Goal: Task Accomplishment & Management: Manage account settings

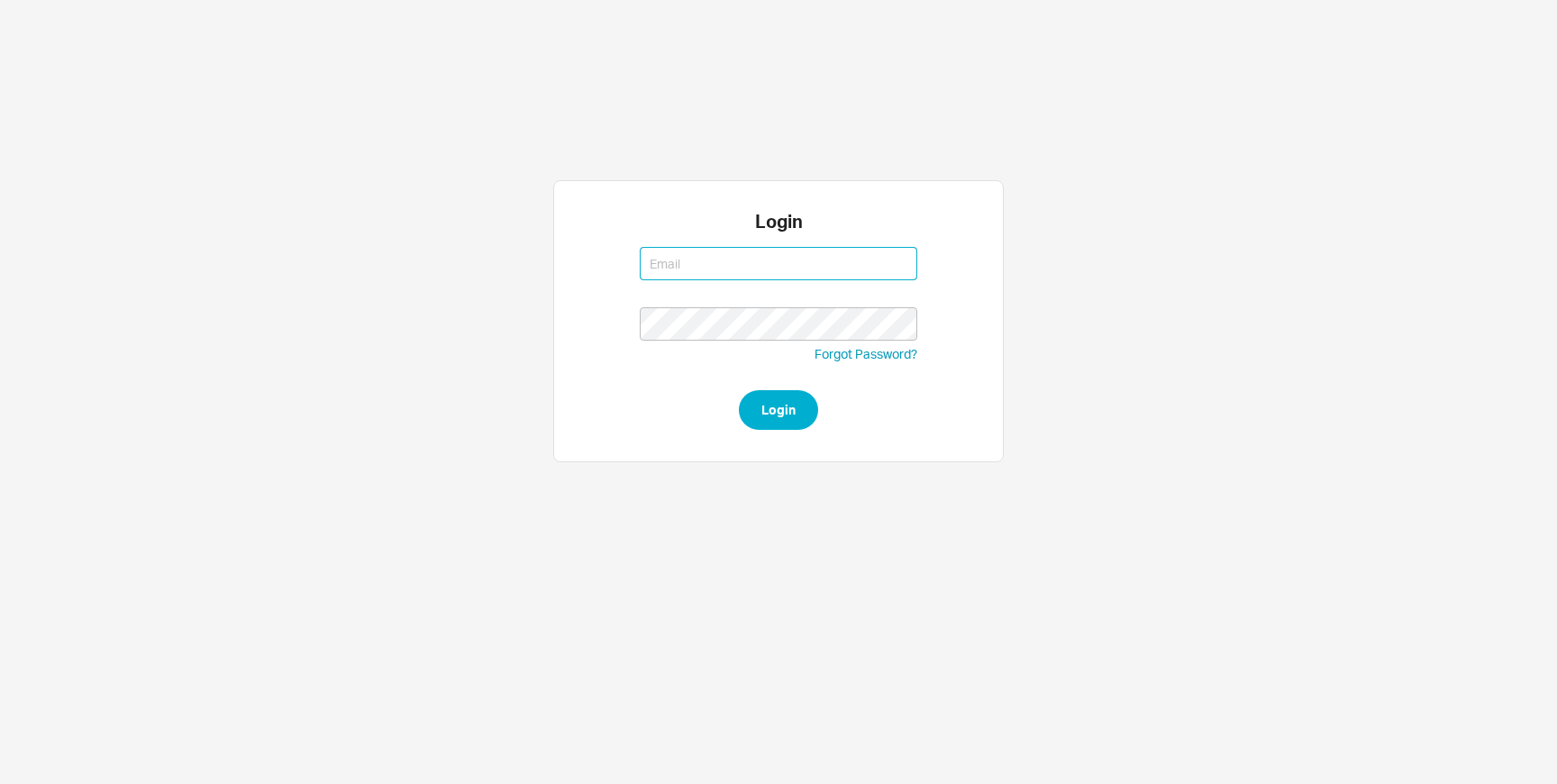
type input "[EMAIL_ADDRESS][DOMAIN_NAME]"
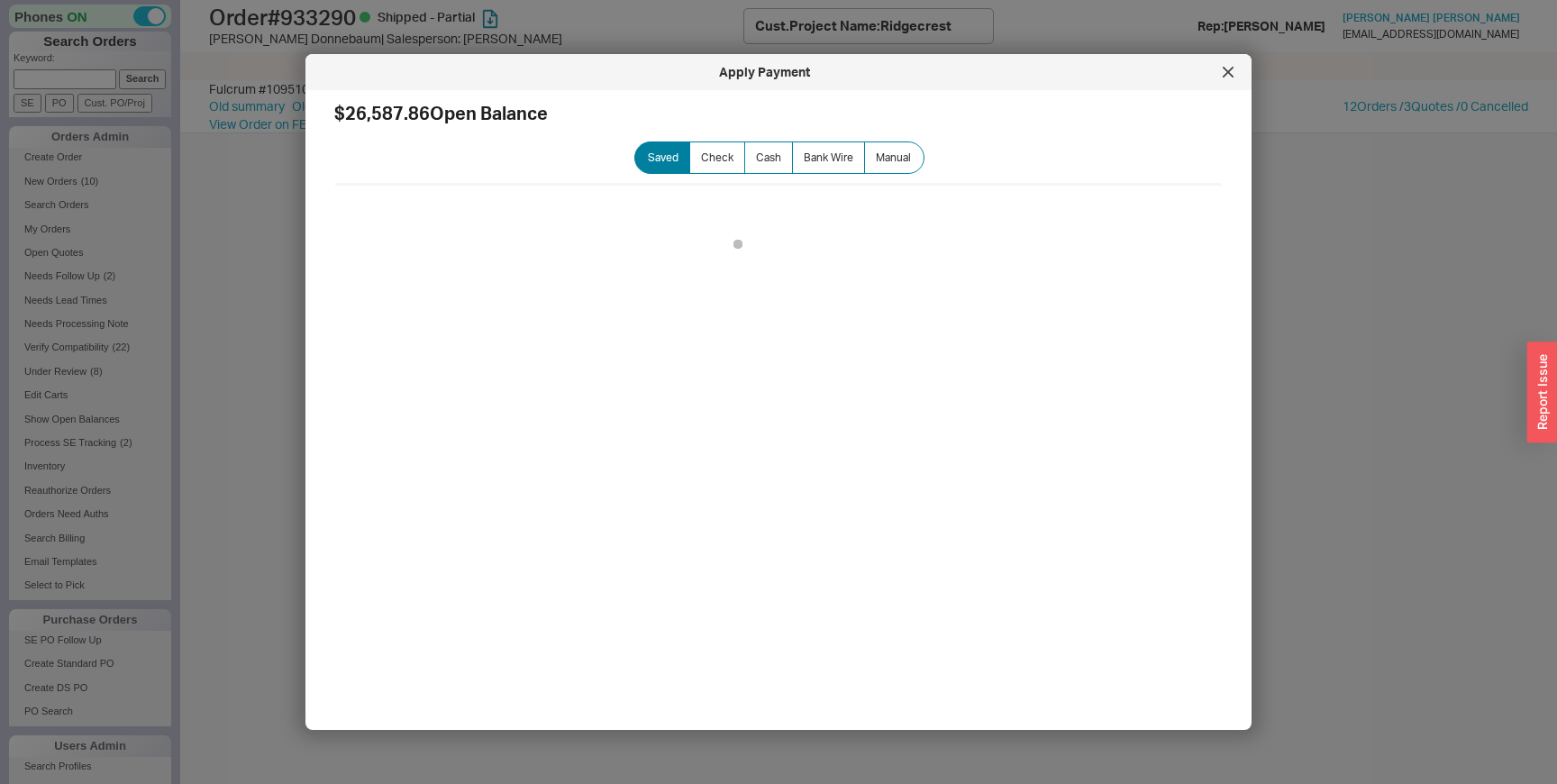
select select "LOW"
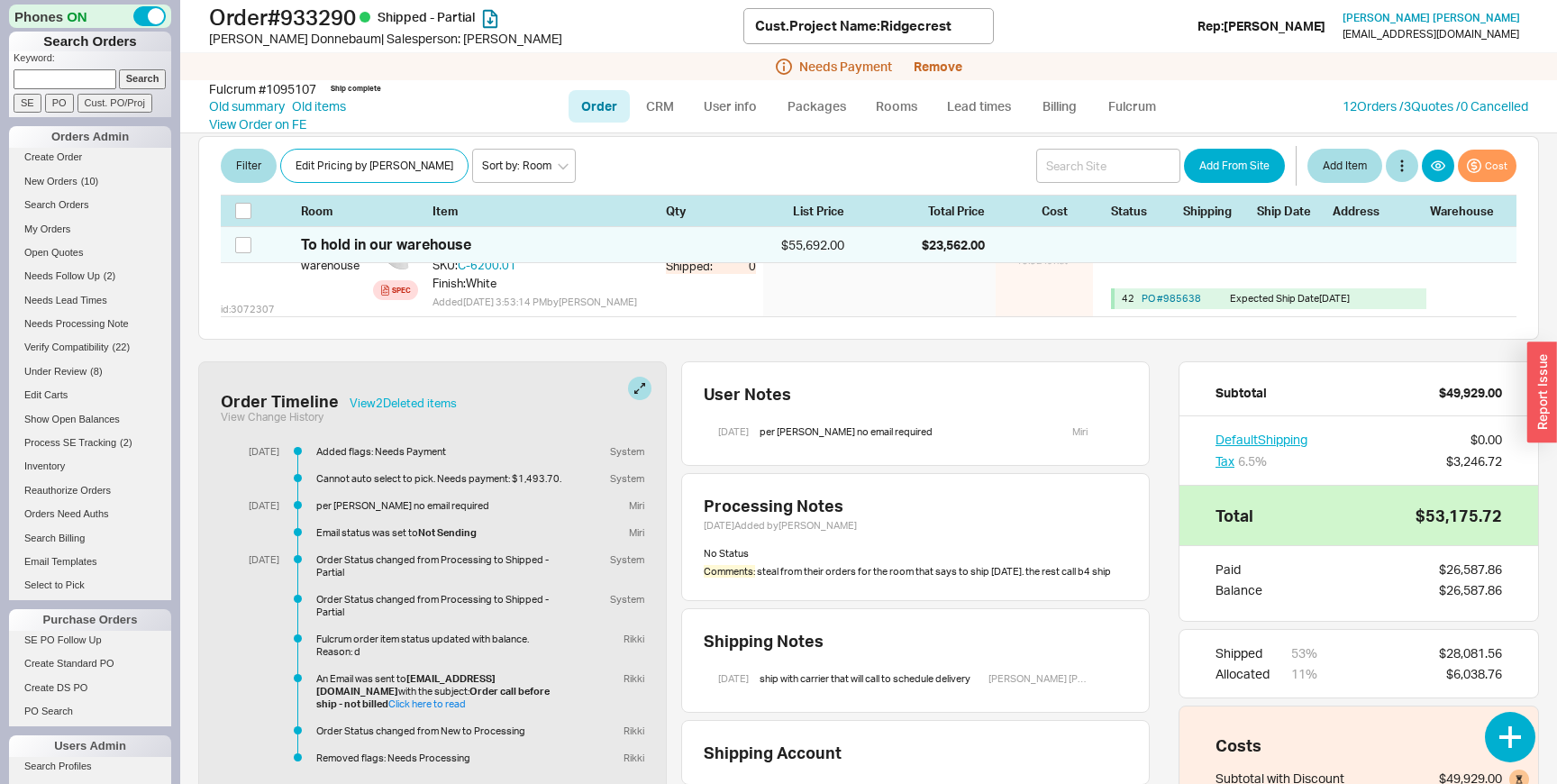
scroll to position [1824, 0]
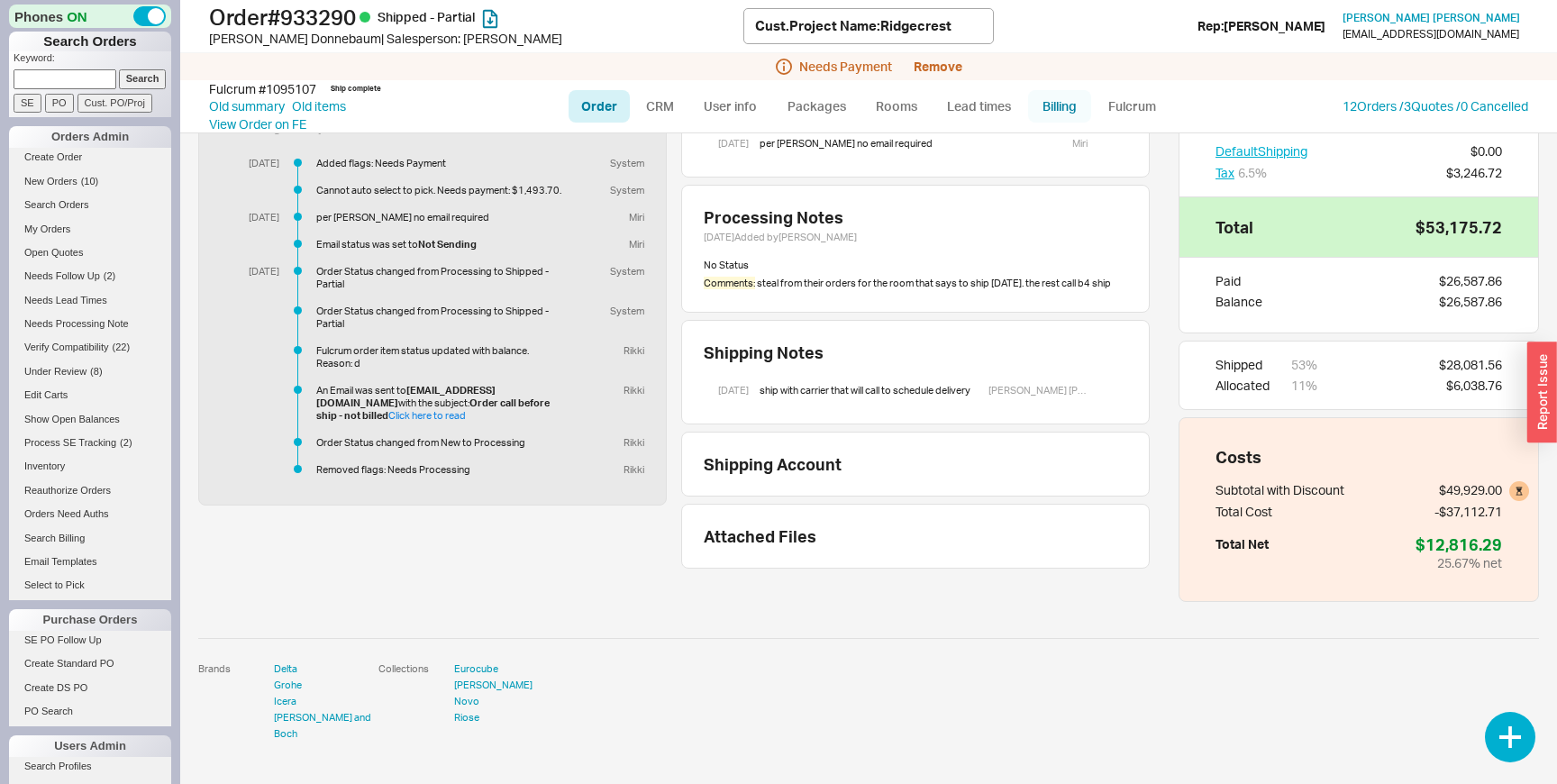
click at [1042, 102] on link "Billing" at bounding box center [1060, 106] width 63 height 33
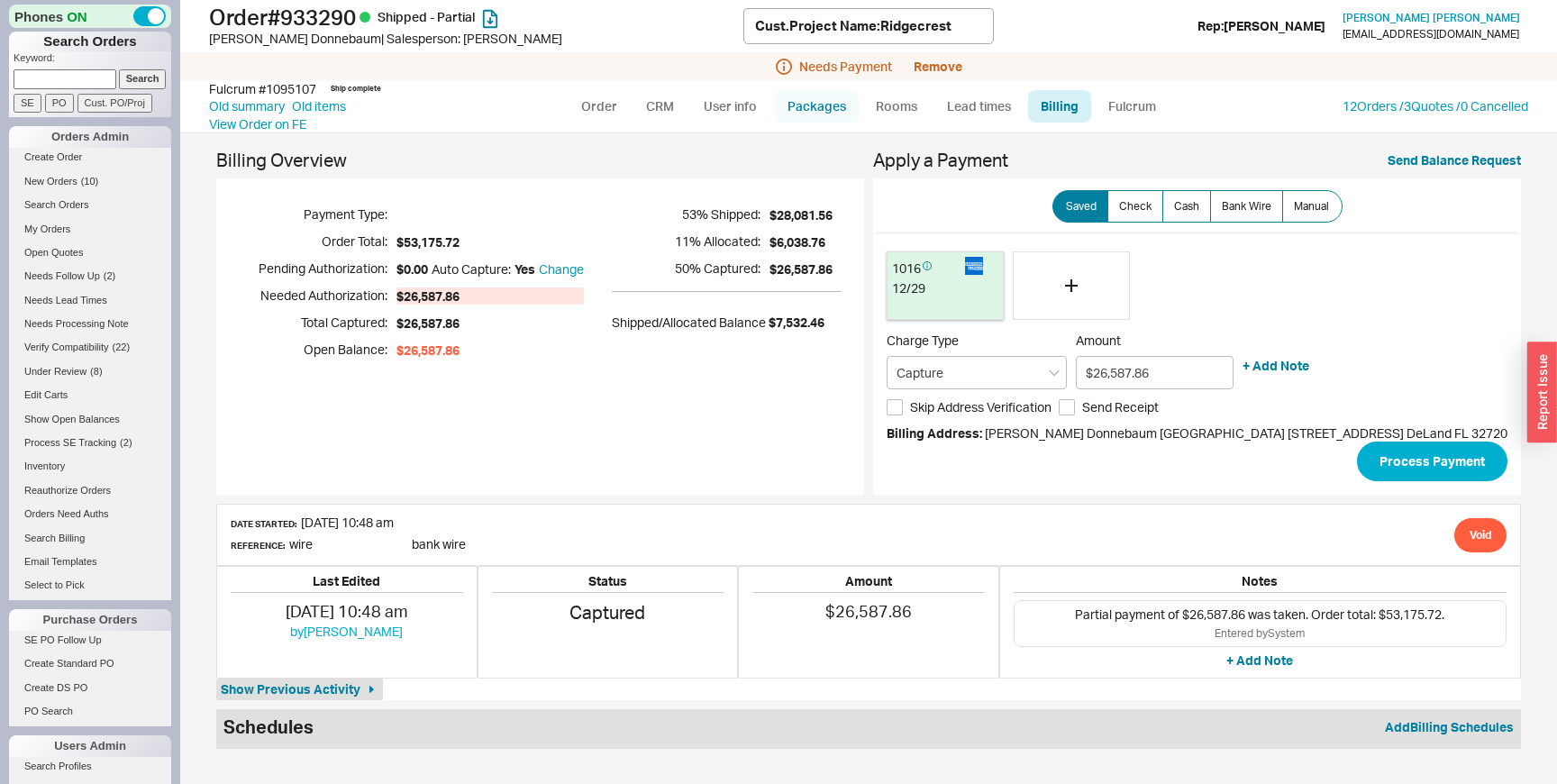
click at [826, 106] on link "Packages" at bounding box center [816, 106] width 85 height 33
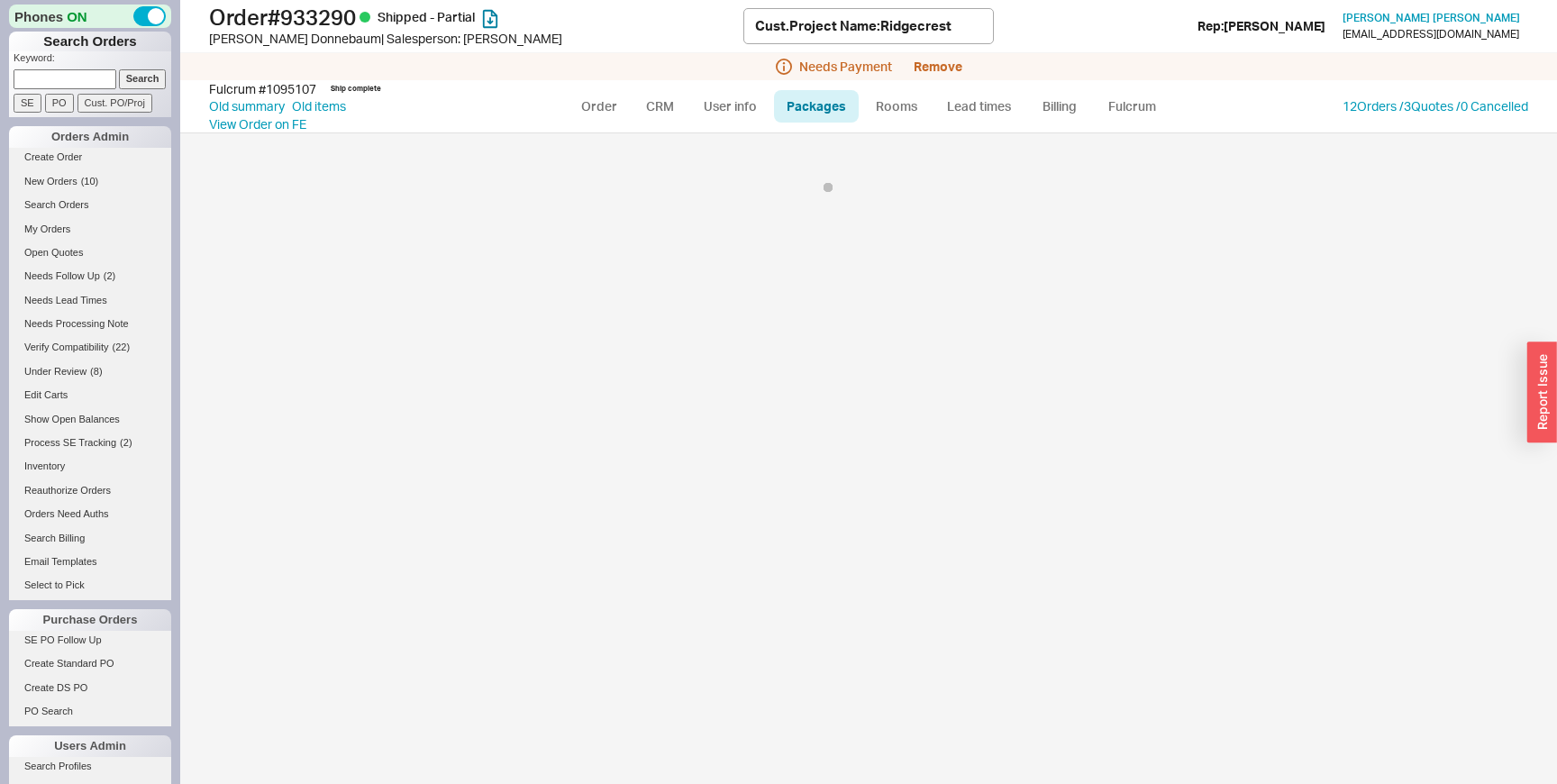
select select "Call Before Ship"
select select "9"
select select "Call Before Ship"
select select "9"
select select "Call Before Ship"
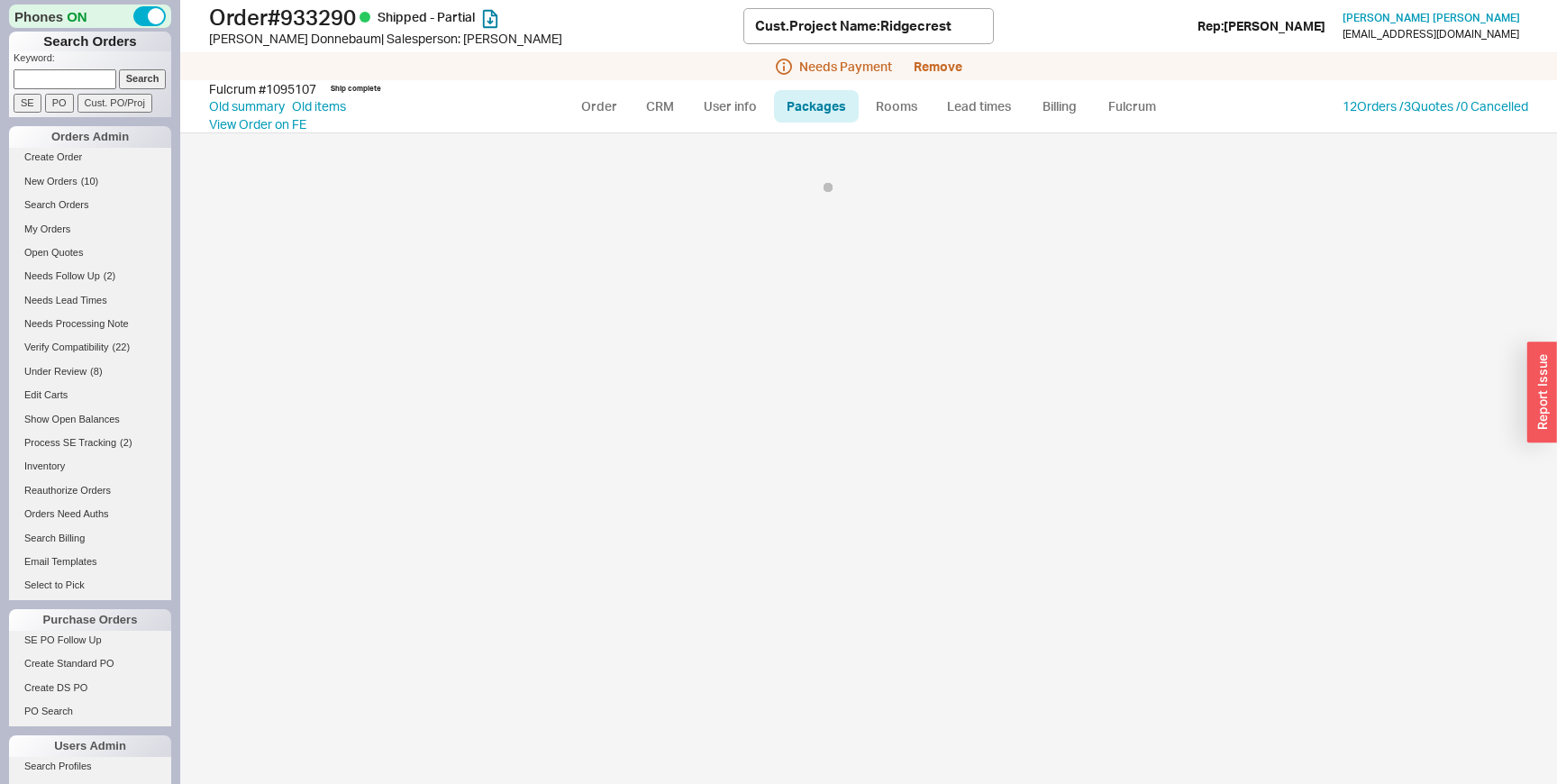
select select "9"
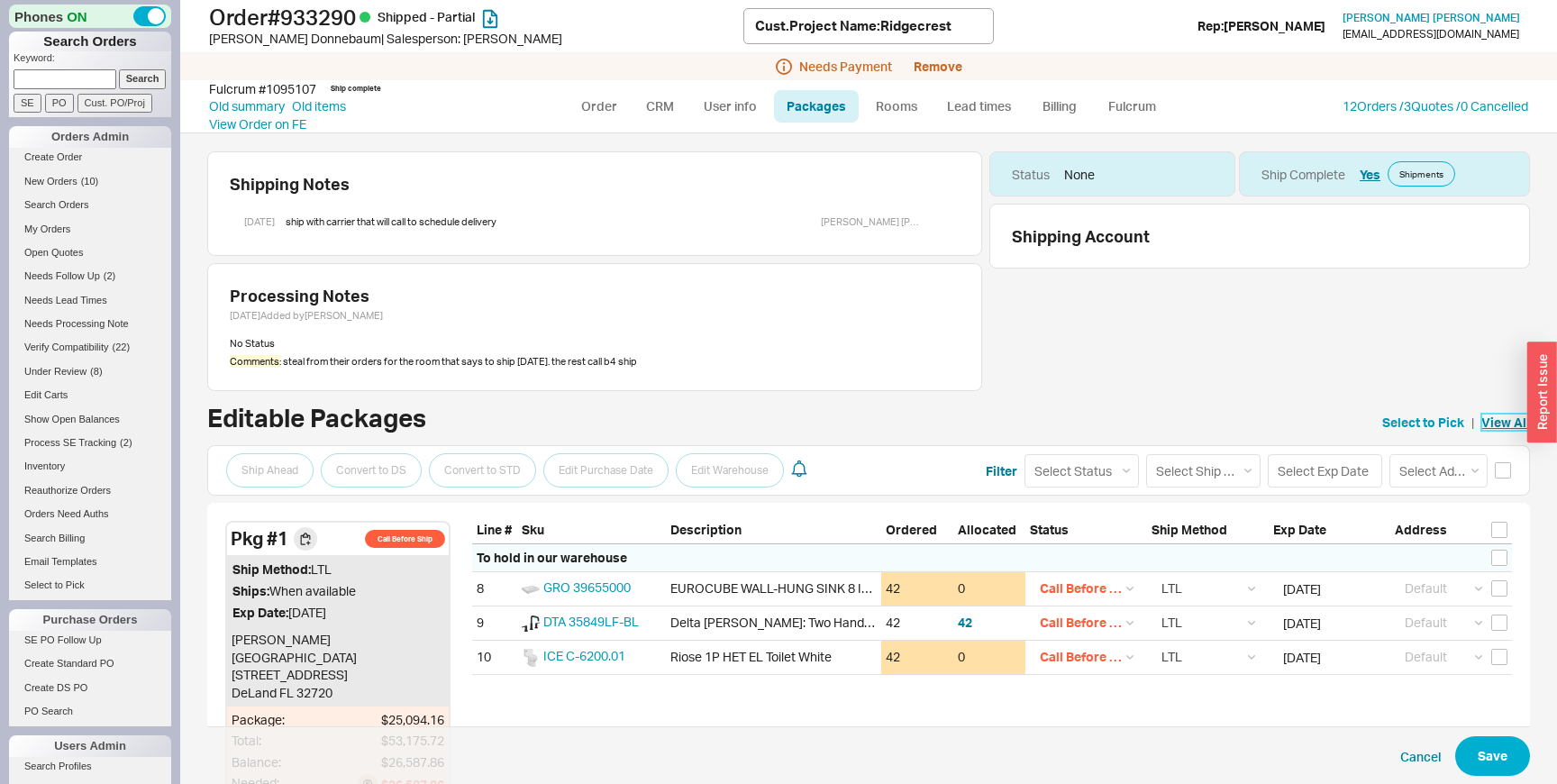
click at [1494, 419] on link "View All" at bounding box center [1506, 422] width 48 height 18
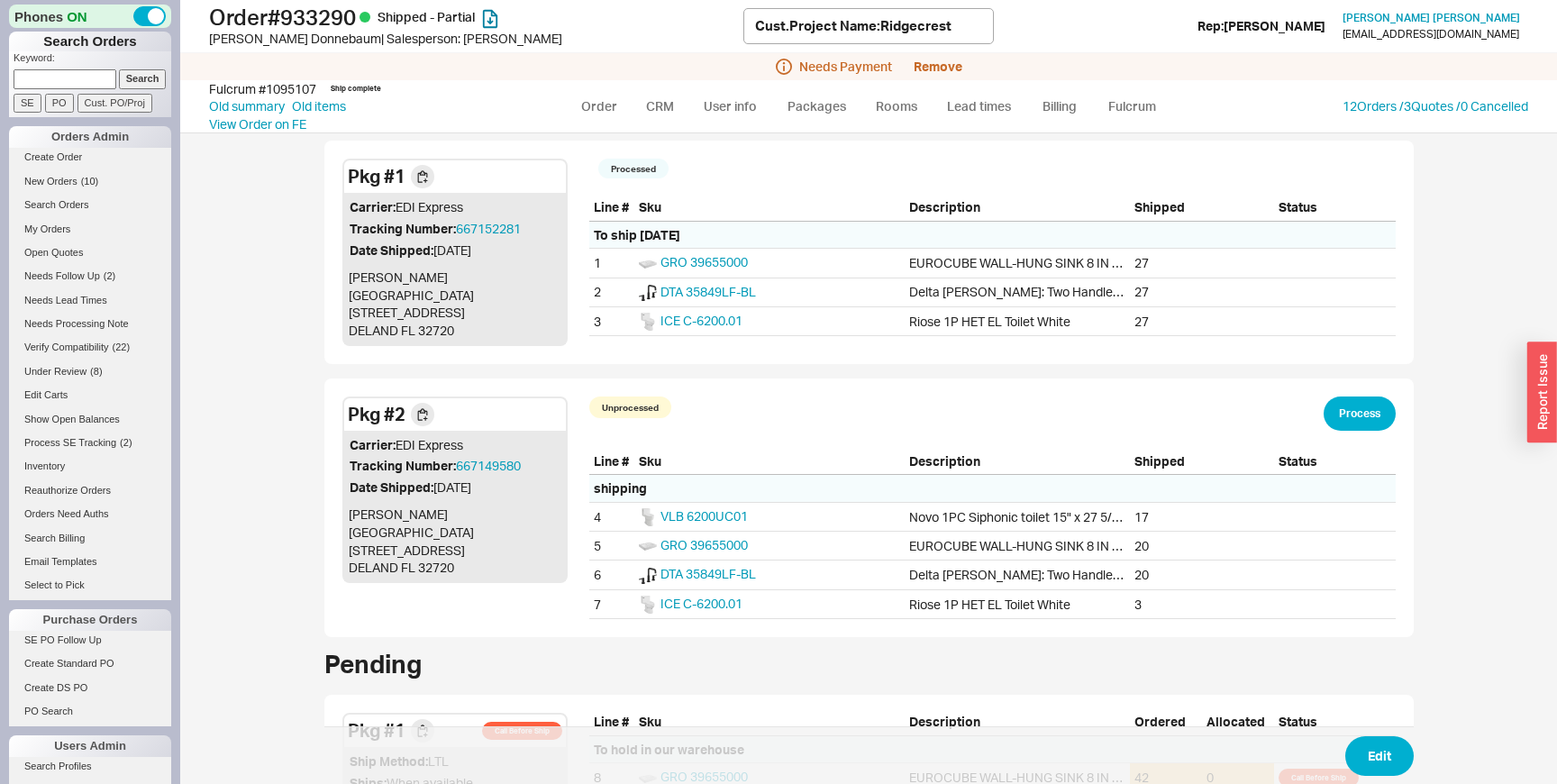
scroll to position [137, 0]
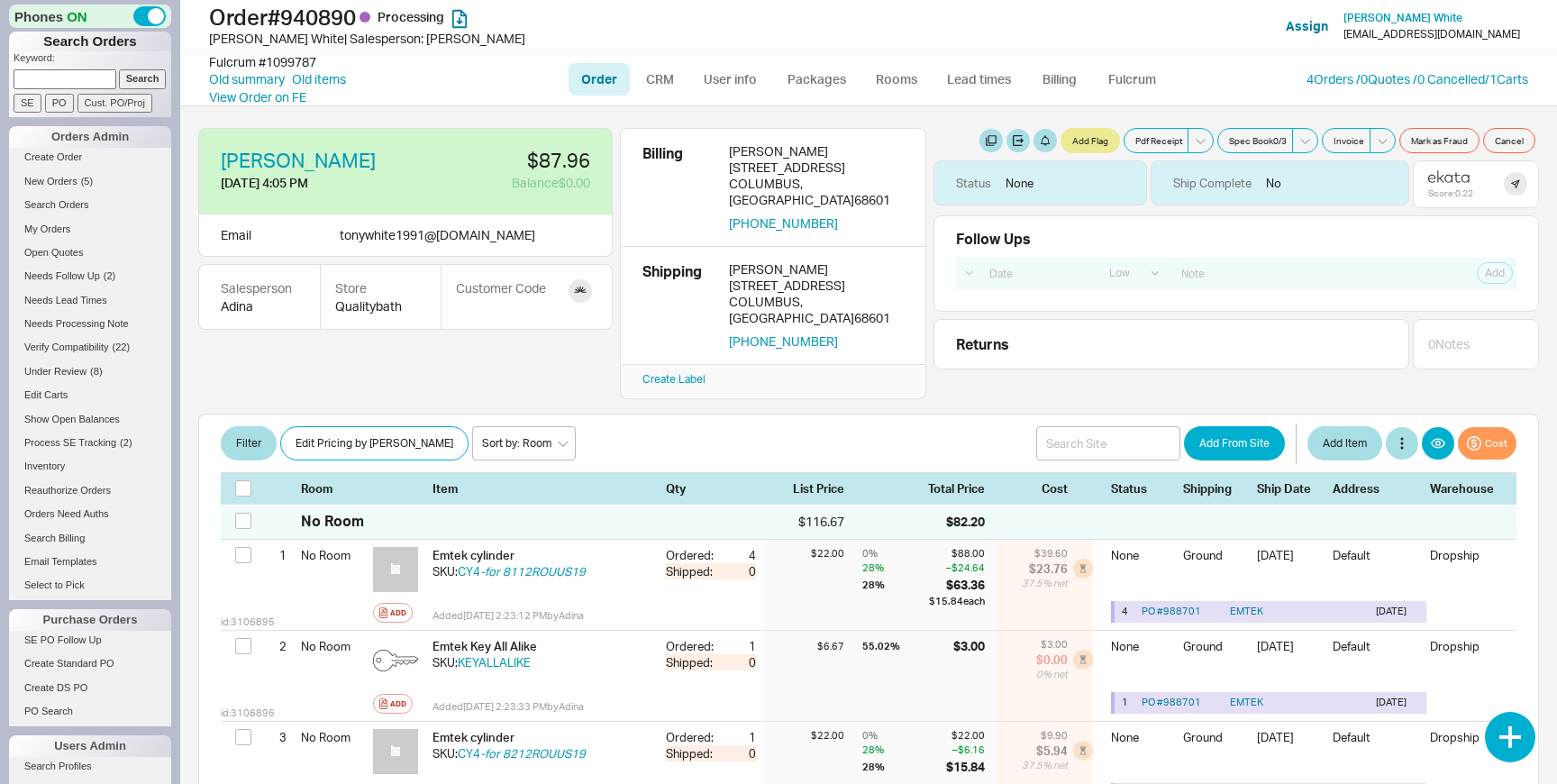
select select "LOW"
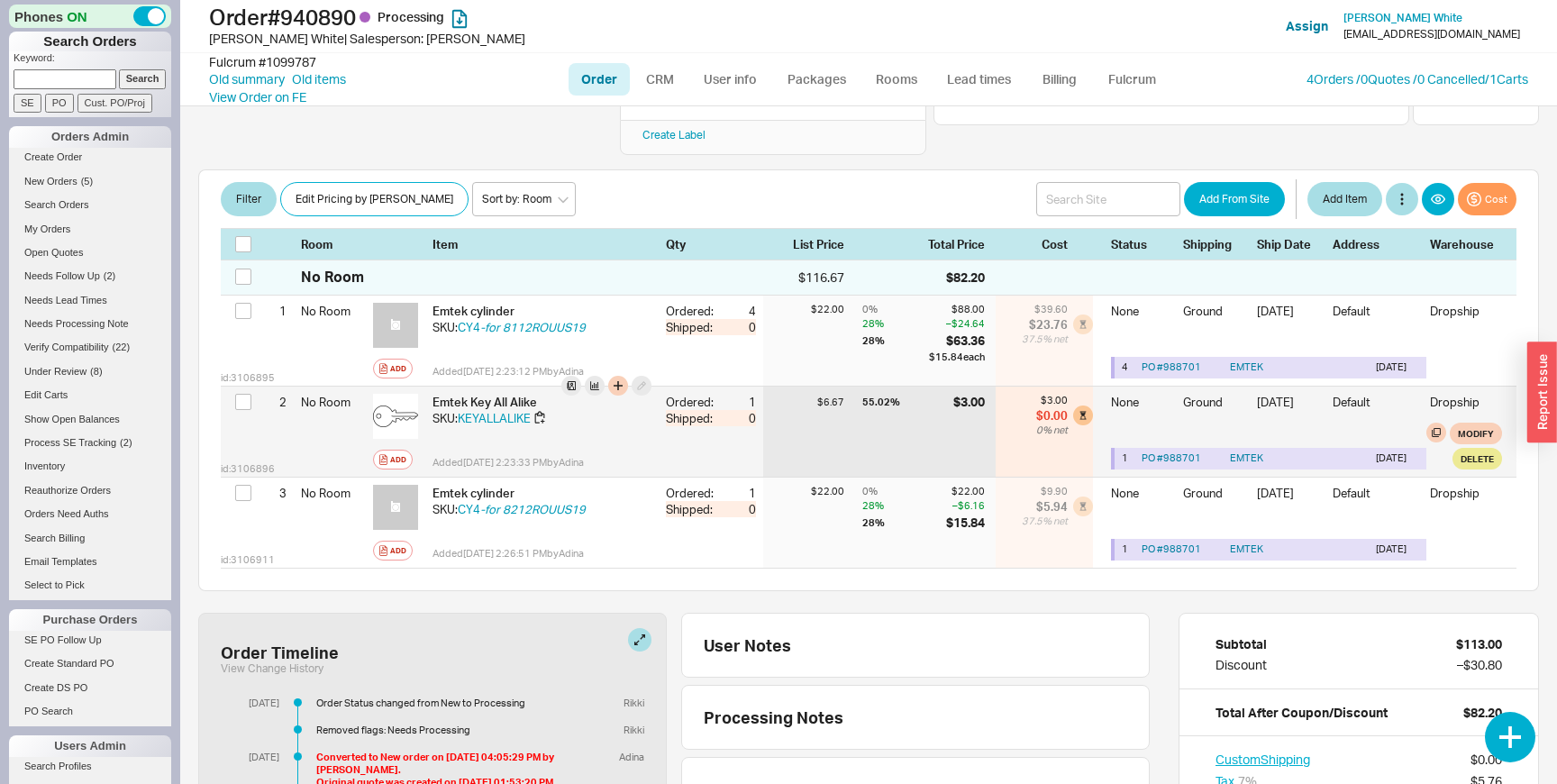
scroll to position [242, 0]
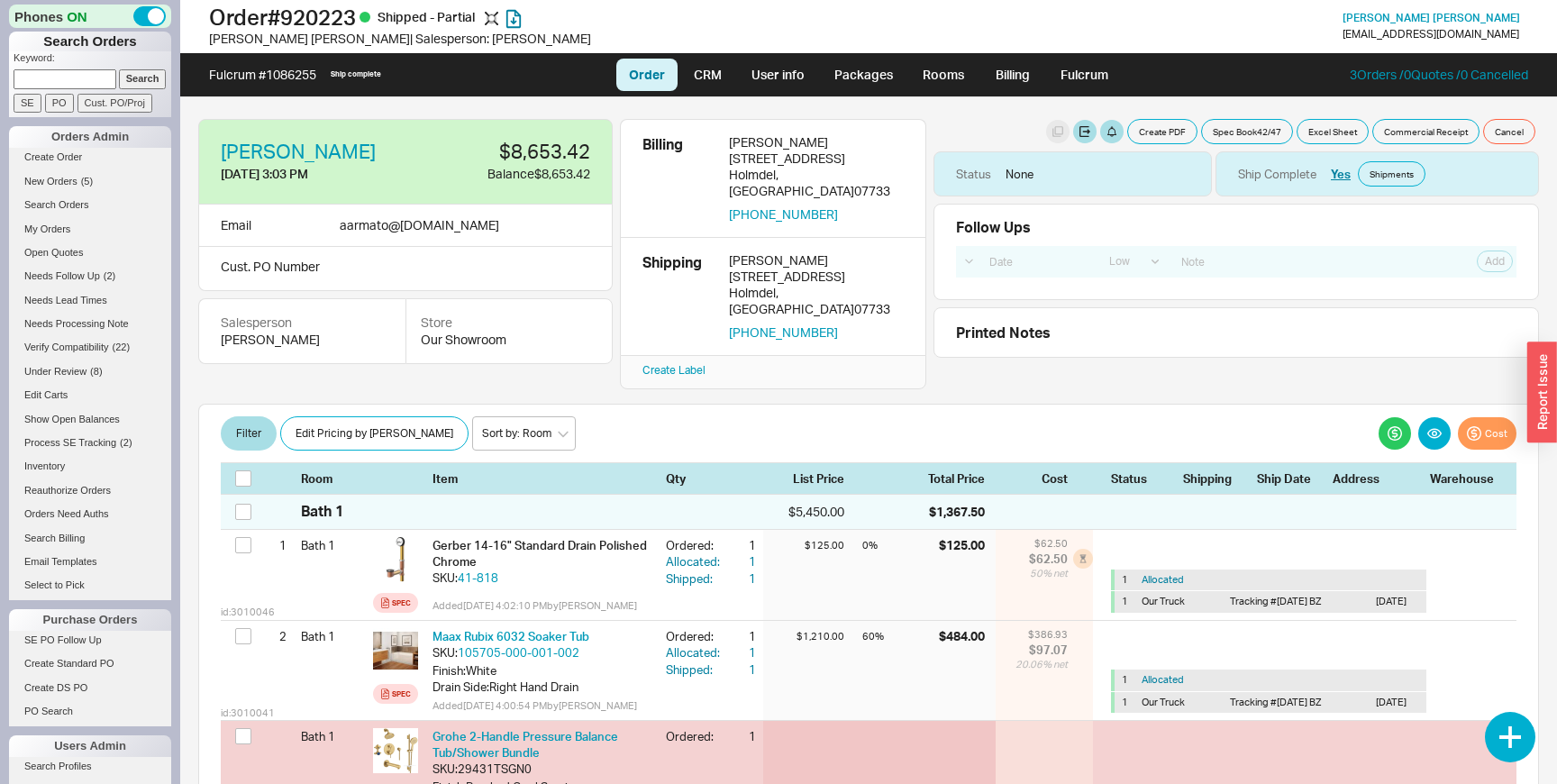
select select "LOW"
